Goal: Task Accomplishment & Management: Manage account settings

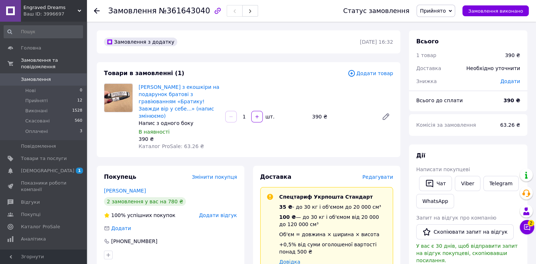
click at [180, 53] on div "Замовлення з додатку [DATE] 16:32" at bounding box center [249, 41] width 304 height 23
click at [39, 76] on span "Замовлення" at bounding box center [36, 79] width 30 height 7
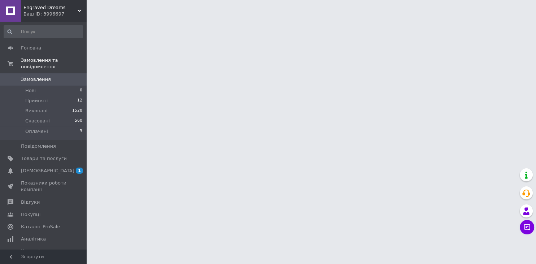
click at [44, 76] on span "Замовлення" at bounding box center [36, 79] width 30 height 7
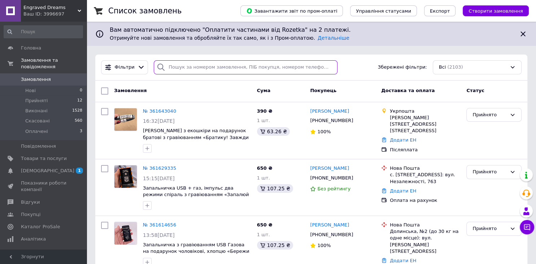
click at [190, 70] on input "search" at bounding box center [246, 67] width 184 height 14
paste input "[PHONE_NUMBER]"
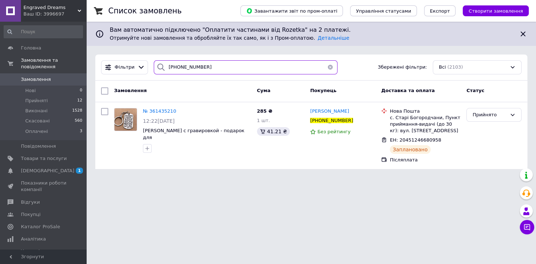
type input "[PHONE_NUMBER]"
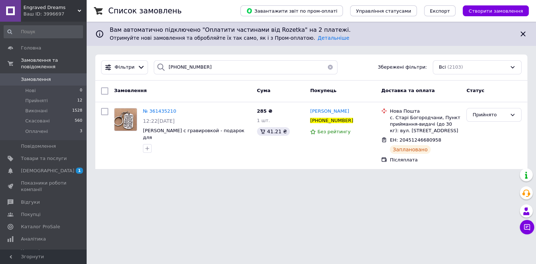
click at [428, 177] on div "Список замовлень Завантажити звіт по пром-оплаті Управління статусами Експорт С…" at bounding box center [312, 89] width 450 height 178
click at [48, 96] on li "Прийняті 12" at bounding box center [43, 101] width 87 height 10
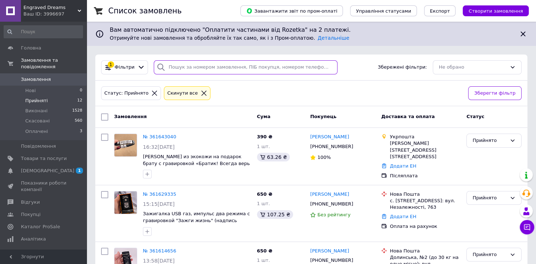
click at [172, 70] on input "search" at bounding box center [246, 67] width 184 height 14
paste input "[PHONE_NUMBER]"
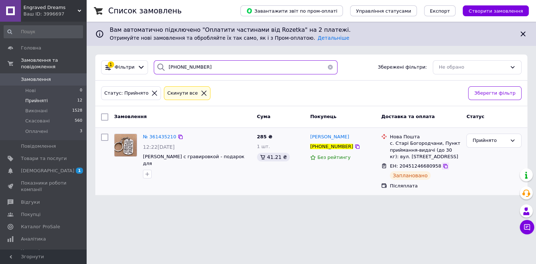
type input "[PHONE_NUMBER]"
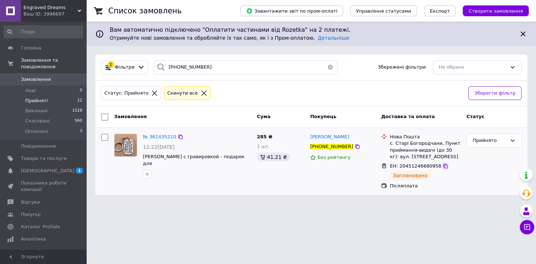
click at [443, 166] on icon at bounding box center [446, 166] width 6 height 6
click at [35, 98] on span "Прийняті" at bounding box center [36, 101] width 22 height 7
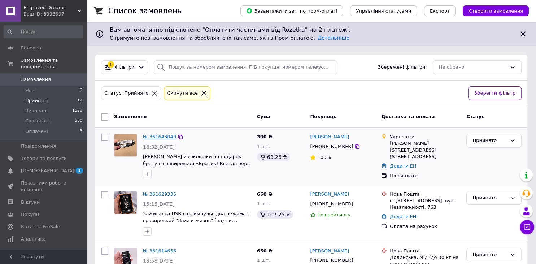
click at [160, 136] on link "№ 361643040" at bounding box center [159, 136] width 33 height 5
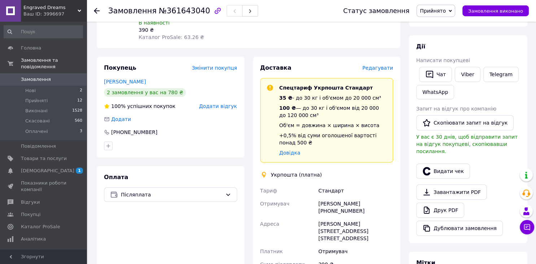
scroll to position [142, 0]
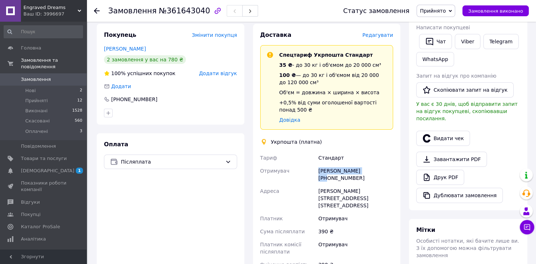
drag, startPoint x: 329, startPoint y: 162, endPoint x: 306, endPoint y: 159, distance: 24.0
click at [318, 164] on div "Любов Танасійчук +380969497200" at bounding box center [356, 174] width 78 height 20
copy div "[PERSON_NAME]"
click at [41, 86] on li "Нові 2" at bounding box center [43, 91] width 87 height 10
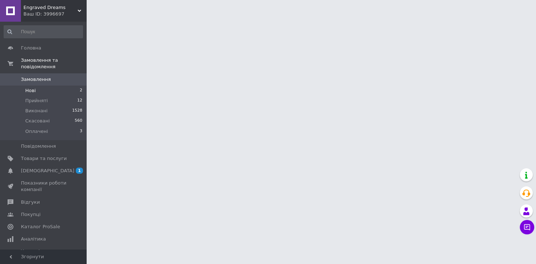
click at [26, 87] on span "Нові" at bounding box center [30, 90] width 10 height 7
click at [27, 87] on span "Нові" at bounding box center [30, 90] width 10 height 7
click at [30, 87] on span "Нові" at bounding box center [30, 90] width 10 height 7
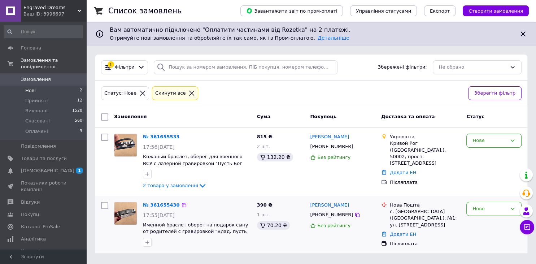
click at [163, 201] on div "№ 361655430" at bounding box center [161, 205] width 38 height 8
click at [169, 204] on link "№ 361655430" at bounding box center [161, 204] width 37 height 5
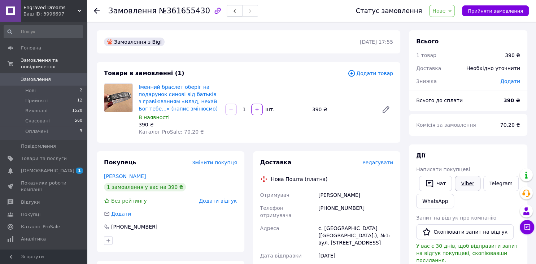
click at [469, 183] on link "Viber" at bounding box center [467, 183] width 25 height 15
click at [445, 11] on span "Нове" at bounding box center [439, 11] width 13 height 6
click at [450, 43] on li "Скасовано" at bounding box center [446, 47] width 33 height 11
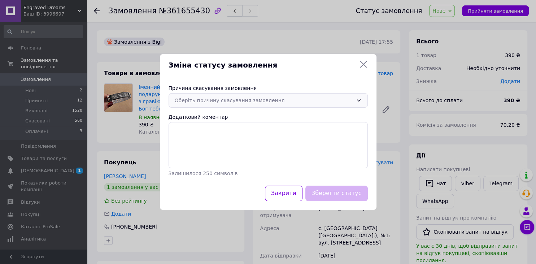
click at [275, 99] on div "Оберіть причину скасування замовлення" at bounding box center [264, 100] width 178 height 8
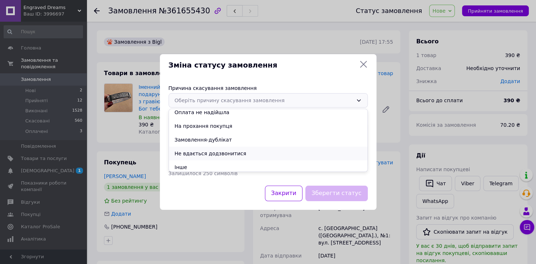
scroll to position [34, 0]
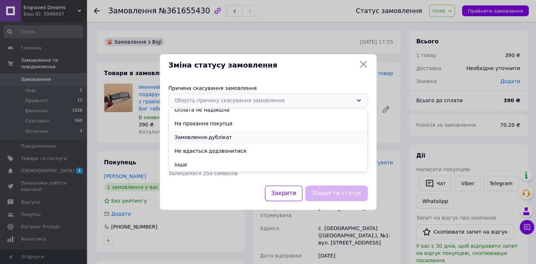
click at [230, 139] on li "Замовлення-дублікат" at bounding box center [268, 137] width 199 height 14
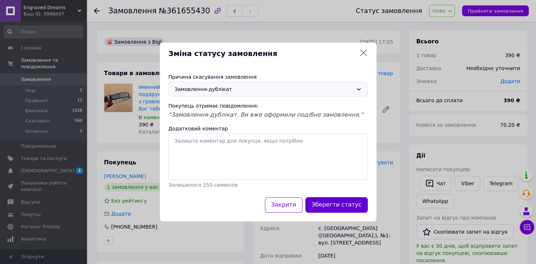
click at [325, 204] on button "Зберегти статус" at bounding box center [337, 205] width 62 height 16
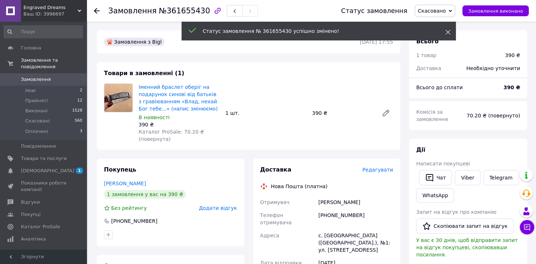
click at [450, 30] on use at bounding box center [448, 32] width 5 height 5
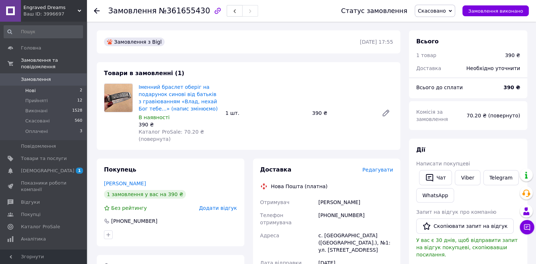
click at [31, 87] on span "Нові" at bounding box center [30, 90] width 10 height 7
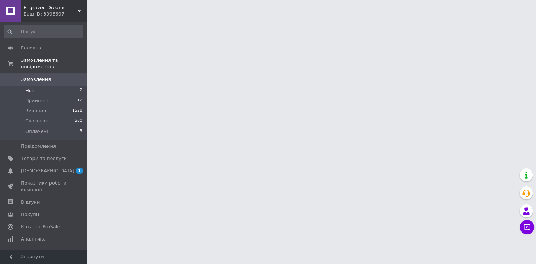
click at [33, 87] on span "Нові" at bounding box center [30, 90] width 10 height 7
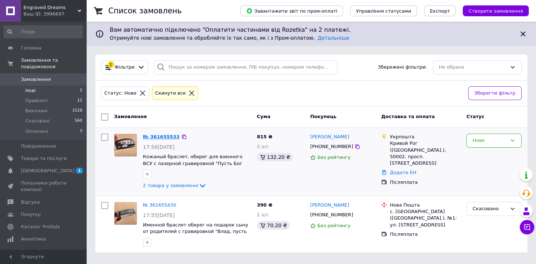
click at [164, 136] on link "№ 361655533" at bounding box center [161, 136] width 37 height 5
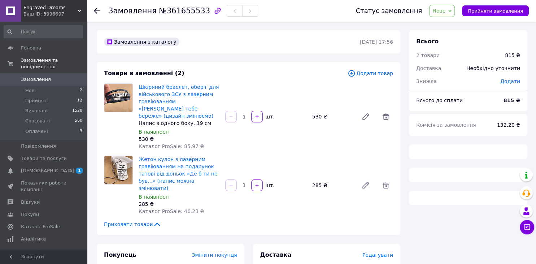
click at [441, 12] on span "Нове" at bounding box center [442, 11] width 26 height 12
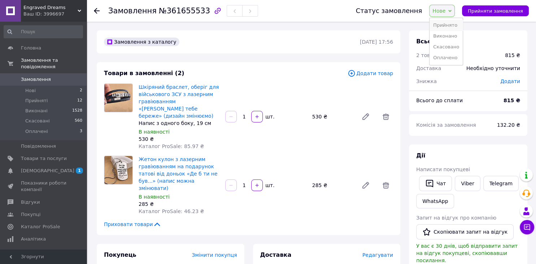
click at [444, 22] on li "Прийнято" at bounding box center [446, 25] width 33 height 11
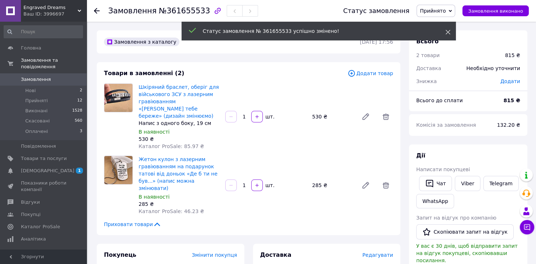
click at [447, 32] on icon at bounding box center [448, 32] width 5 height 5
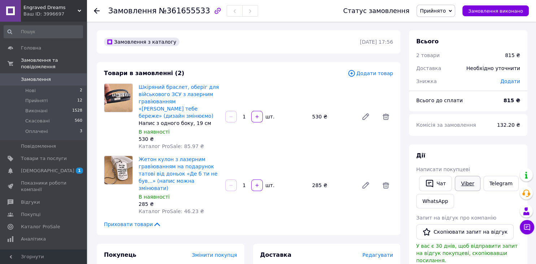
click at [469, 187] on link "Viber" at bounding box center [467, 183] width 25 height 15
click at [180, 96] on link "Шкіряний браслет, оберіг для військового ЗСУ з лазерним гравіюванням «[PERSON_N…" at bounding box center [179, 101] width 80 height 35
click at [158, 162] on link "Жетон кулон з лазерним гравіюванням на подарунок татові від доньок «Де б ти не …" at bounding box center [178, 173] width 79 height 35
click at [40, 98] on span "Прийняті" at bounding box center [36, 101] width 22 height 7
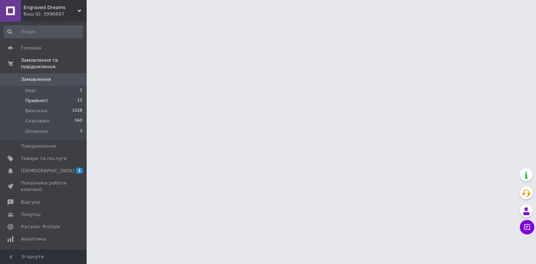
click at [38, 98] on span "Прийняті" at bounding box center [36, 101] width 22 height 7
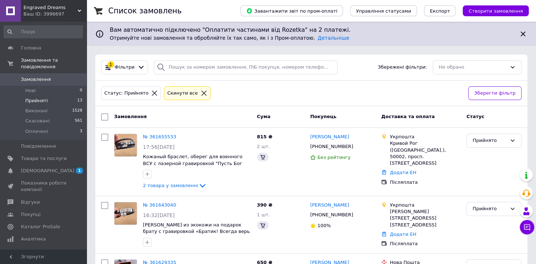
click at [353, 82] on div "Статус: Прийнято Cкинути все Зберегти фільтр" at bounding box center [311, 94] width 432 height 26
drag, startPoint x: 342, startPoint y: 138, endPoint x: 311, endPoint y: 139, distance: 30.4
click at [311, 139] on div "Жанна Филатова" at bounding box center [343, 137] width 67 height 8
click at [351, 69] on div "1 Фільтри Збережені фільтри: Не обрано" at bounding box center [311, 67] width 427 height 14
drag, startPoint x: 338, startPoint y: 139, endPoint x: 311, endPoint y: 138, distance: 27.8
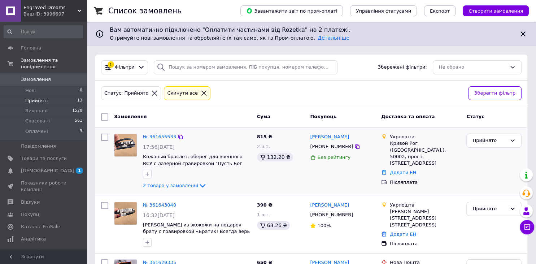
click at [311, 138] on div "Жанна Филатова" at bounding box center [343, 137] width 67 height 8
copy link "Жанна Филатова"
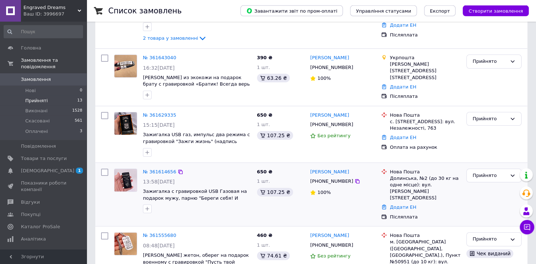
scroll to position [152, 0]
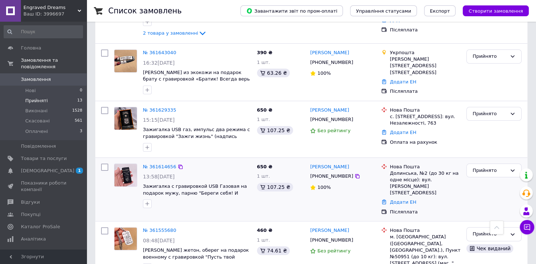
drag, startPoint x: 339, startPoint y: 165, endPoint x: 309, endPoint y: 167, distance: 29.7
click at [309, 167] on div "Юлія Молодиченко +380967974190 100%" at bounding box center [342, 190] width 71 height 58
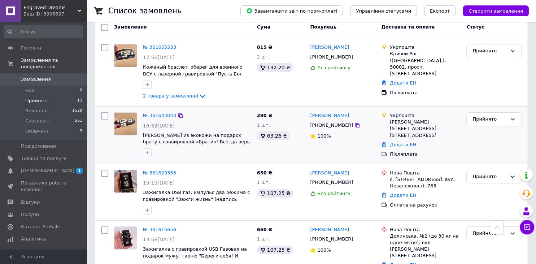
scroll to position [76, 0]
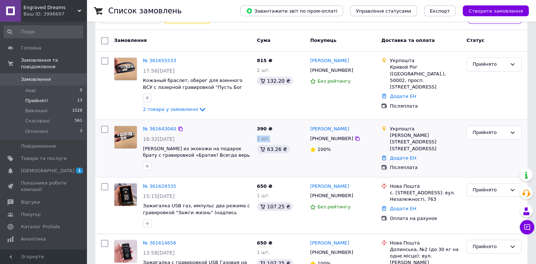
drag, startPoint x: 355, startPoint y: 129, endPoint x: 307, endPoint y: 129, distance: 48.0
click at [307, 129] on div "№ 361643040 16:32, 12.09.2025 Браслет из экокожи на подарок брату с гравировкой…" at bounding box center [311, 148] width 427 height 51
click at [354, 120] on div "№ 361643040 16:32, 12.09.2025 Браслет из экокожи на подарок брату с гравировкой…" at bounding box center [311, 148] width 432 height 57
drag, startPoint x: 353, startPoint y: 129, endPoint x: 311, endPoint y: 130, distance: 41.9
click at [311, 130] on div "[PERSON_NAME]" at bounding box center [343, 129] width 67 height 8
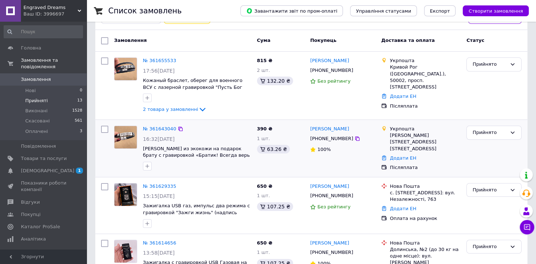
copy link "[PERSON_NAME]"
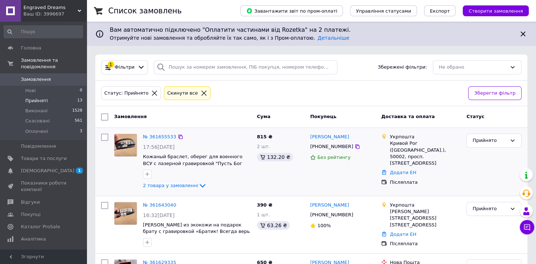
click at [163, 132] on div "№ 361655533 17:56, 12.09.2025 Кожаный браслет, оберег для военного ВСУ с лазерн…" at bounding box center [197, 162] width 114 height 62
click at [160, 135] on link "№ 361655533" at bounding box center [159, 136] width 33 height 5
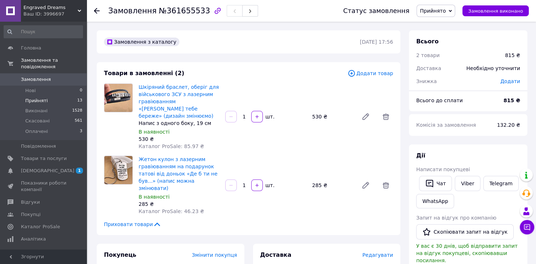
click at [36, 98] on span "Прийняті" at bounding box center [36, 101] width 22 height 7
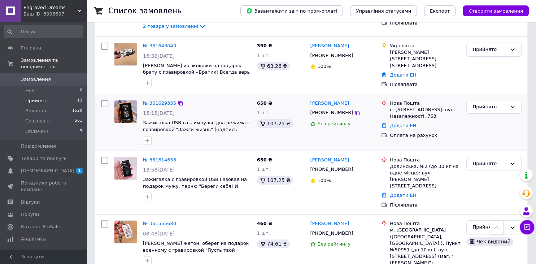
scroll to position [152, 0]
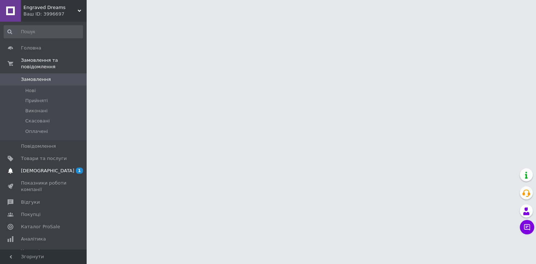
click at [50, 168] on span "[DEMOGRAPHIC_DATA]" at bounding box center [44, 171] width 46 height 7
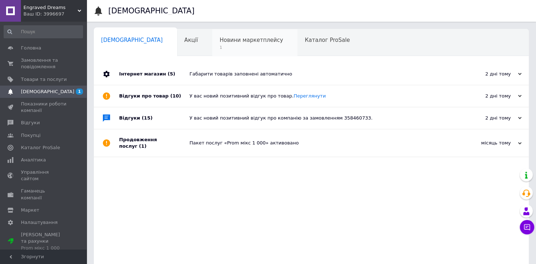
click at [220, 46] on span "1" at bounding box center [252, 47] width 64 height 5
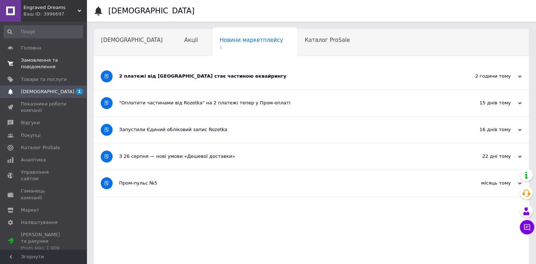
drag, startPoint x: 14, startPoint y: 58, endPoint x: 24, endPoint y: 61, distance: 10.9
click at [14, 58] on span at bounding box center [10, 63] width 21 height 13
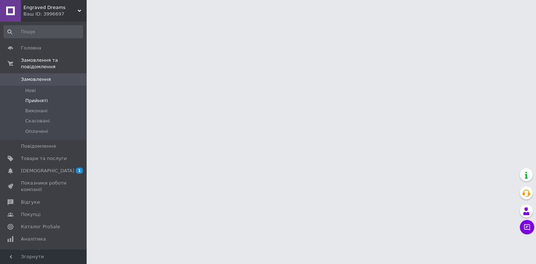
click at [36, 98] on span "Прийняті" at bounding box center [36, 101] width 22 height 7
